Goal: Task Accomplishment & Management: Manage account settings

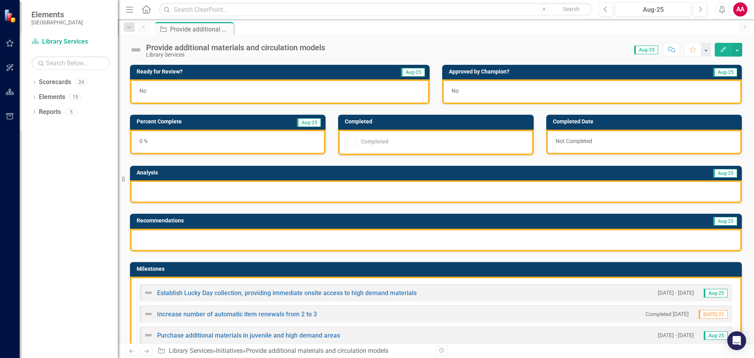
scroll to position [79, 0]
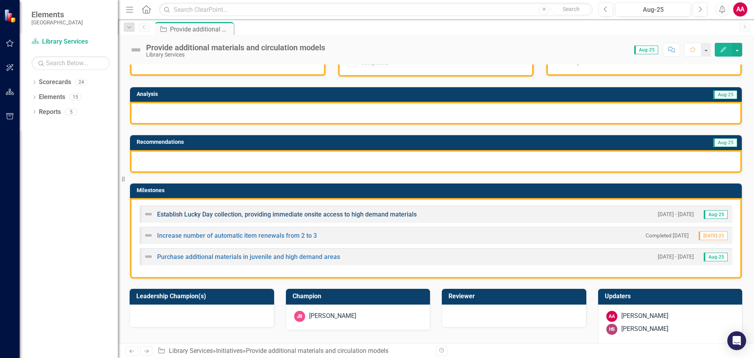
click at [167, 216] on link "Establish Lucky Day collection, providing immediate onsite access to high deman…" at bounding box center [287, 213] width 260 height 7
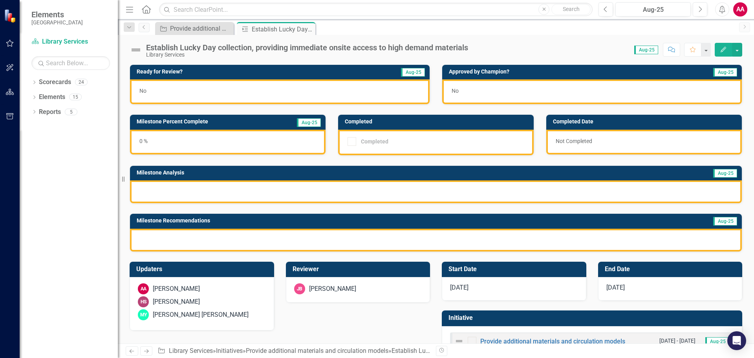
click at [556, 139] on div "Not Completed" at bounding box center [644, 142] width 196 height 25
click at [724, 50] on icon "button" at bounding box center [723, 49] width 5 height 5
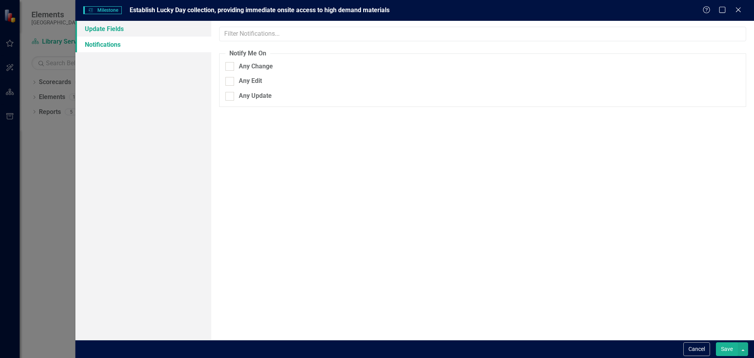
click at [107, 29] on link "Update Fields" at bounding box center [143, 29] width 136 height 16
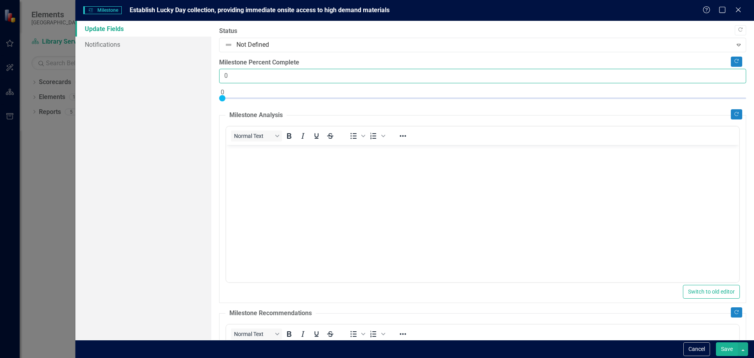
drag, startPoint x: 237, startPoint y: 73, endPoint x: 191, endPoint y: 71, distance: 45.6
click at [191, 71] on div "Update Fields Notifications "Update" fields in ClearPoint are the fields that c…" at bounding box center [414, 180] width 679 height 319
type input "100"
drag, startPoint x: 222, startPoint y: 97, endPoint x: 763, endPoint y: 97, distance: 540.3
click at [754, 97] on html "Elements St. Johns County Scorecard Library Services Search Dropdown Scorecards…" at bounding box center [377, 179] width 754 height 358
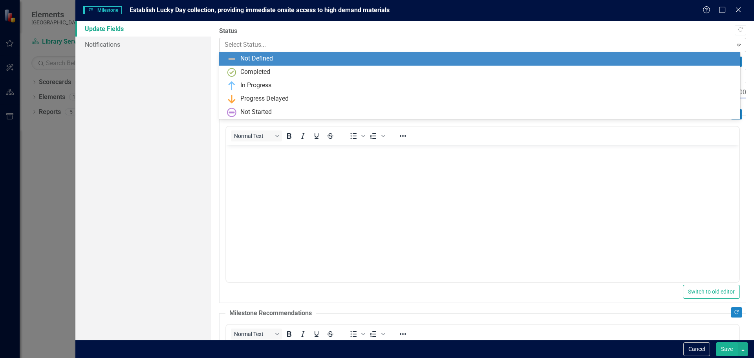
click at [735, 44] on icon "Expand" at bounding box center [739, 45] width 8 height 6
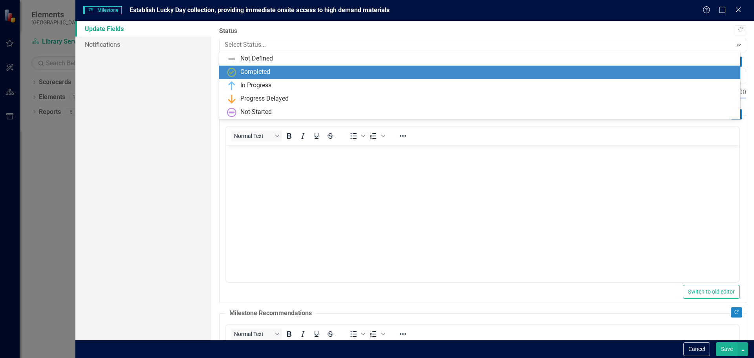
click at [264, 68] on div "Completed" at bounding box center [255, 72] width 30 height 9
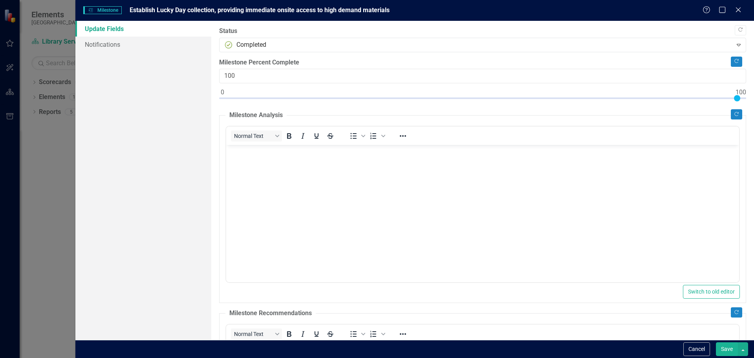
click at [295, 187] on body "Rich Text Area. Press ALT-0 for help." at bounding box center [482, 204] width 513 height 118
